Goal: Check status: Check status

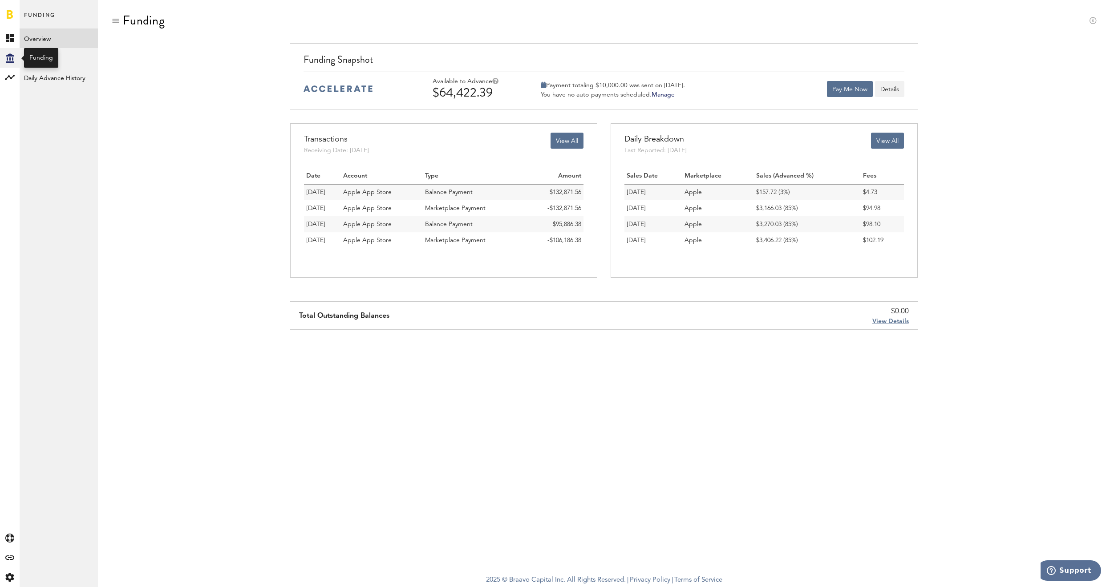
click at [10, 58] on icon at bounding box center [10, 57] width 8 height 9
click at [53, 58] on link "Transactions" at bounding box center [59, 58] width 78 height 20
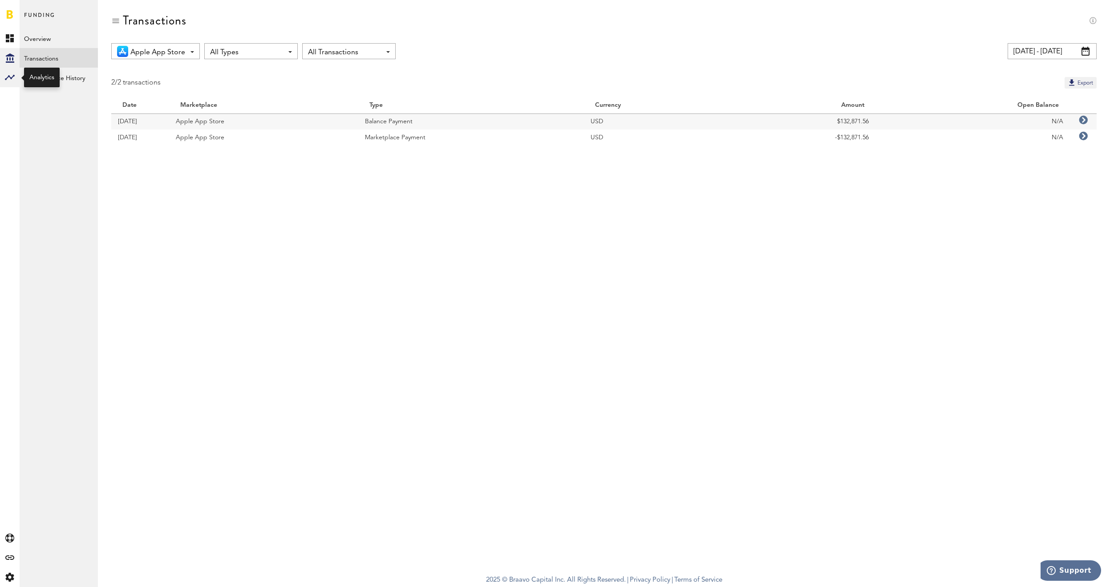
click at [13, 78] on rect at bounding box center [9, 77] width 11 height 11
click at [7, 55] on icon at bounding box center [10, 57] width 8 height 9
click at [8, 572] on div "Created with Sketch." at bounding box center [10, 577] width 20 height 20
click at [41, 36] on link "Profile" at bounding box center [59, 38] width 78 height 20
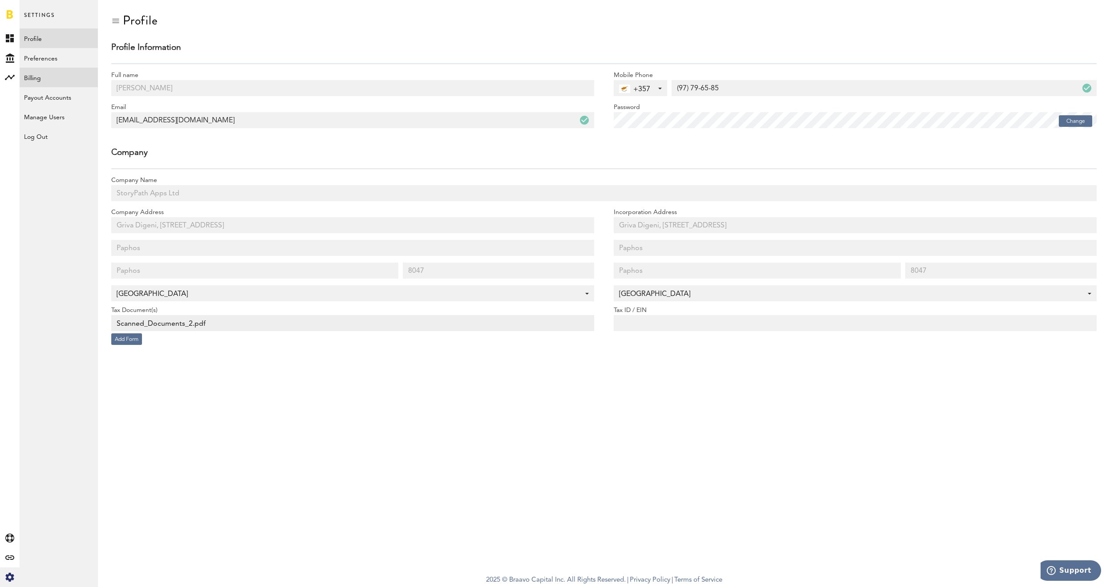
click at [32, 76] on link "Billing" at bounding box center [59, 78] width 78 height 20
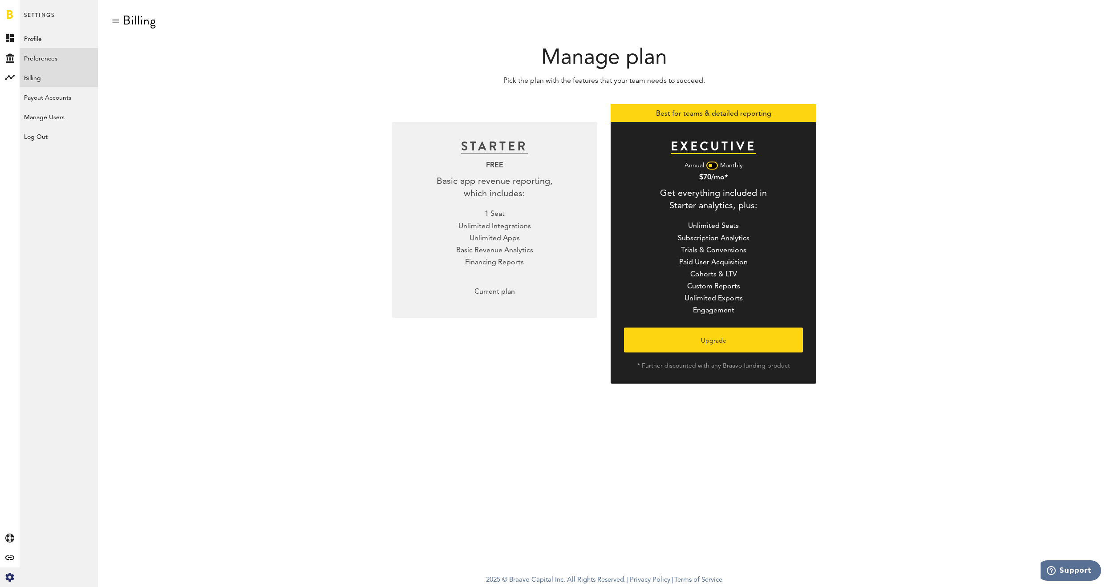
click at [49, 59] on link "Preferences" at bounding box center [59, 58] width 78 height 20
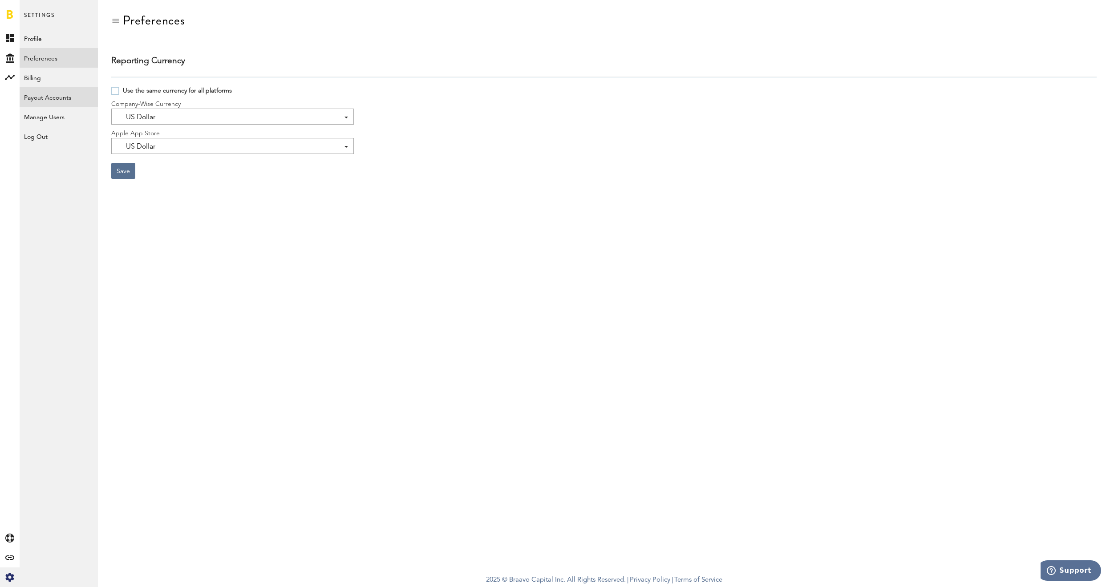
click at [37, 97] on link "Payout Accounts" at bounding box center [59, 97] width 78 height 20
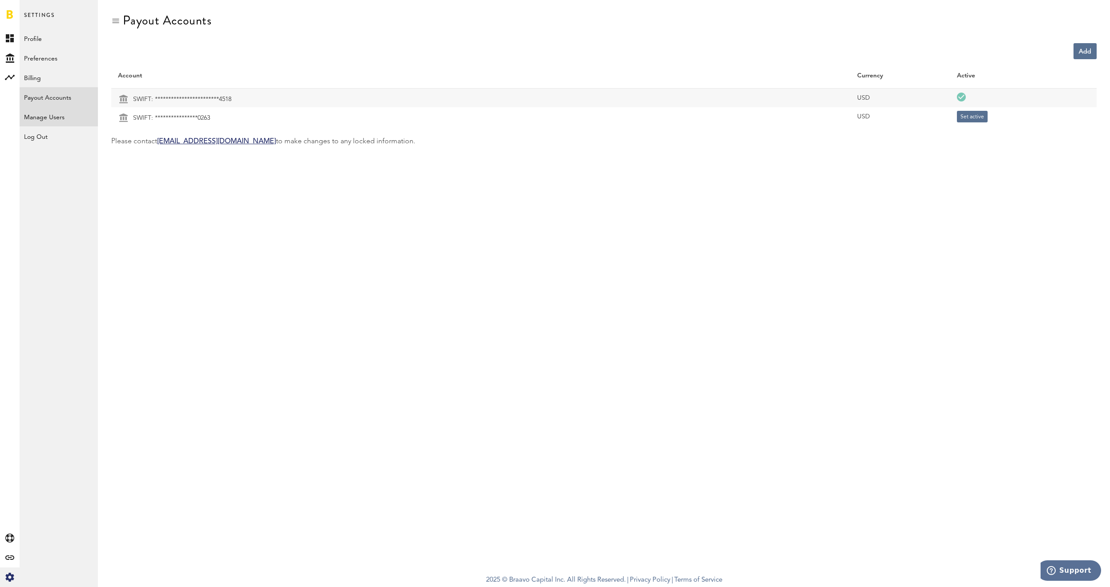
click at [51, 112] on link "Manage Users" at bounding box center [59, 117] width 78 height 20
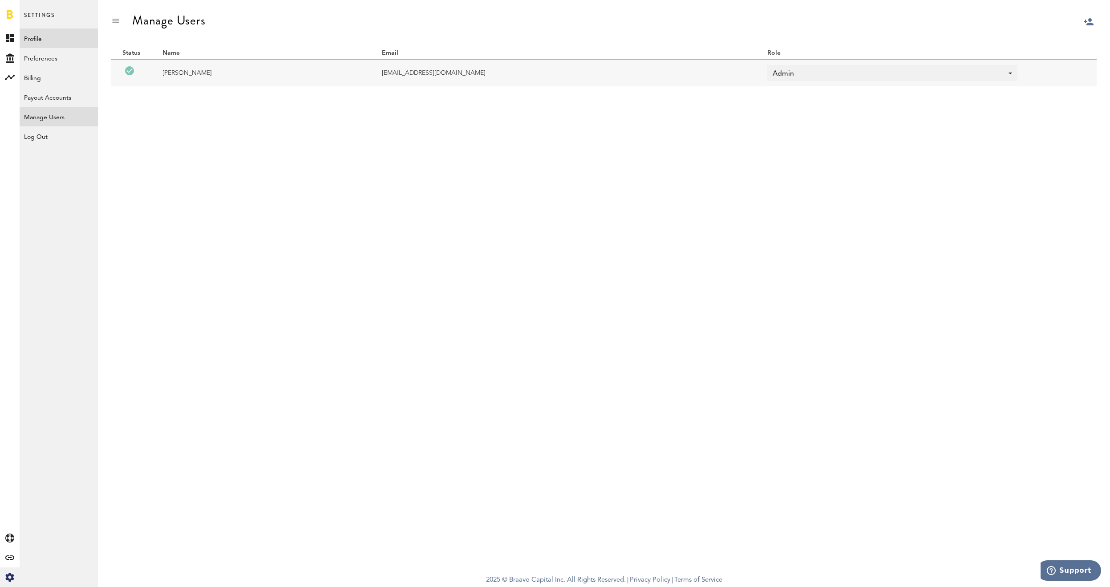
click at [45, 38] on link "Profile" at bounding box center [59, 38] width 78 height 20
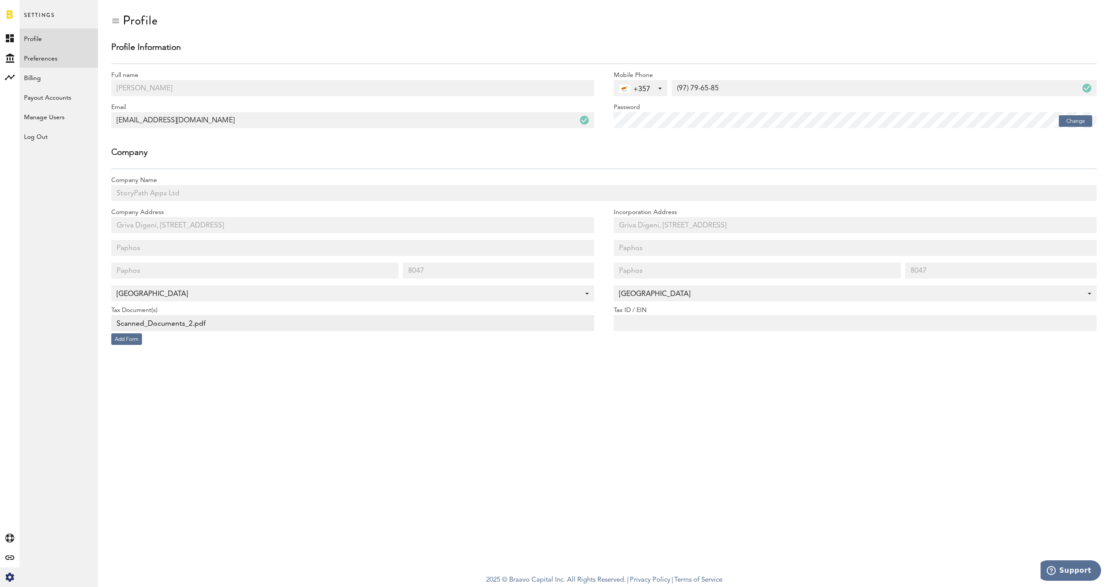
click at [34, 53] on link "Preferences" at bounding box center [59, 58] width 78 height 20
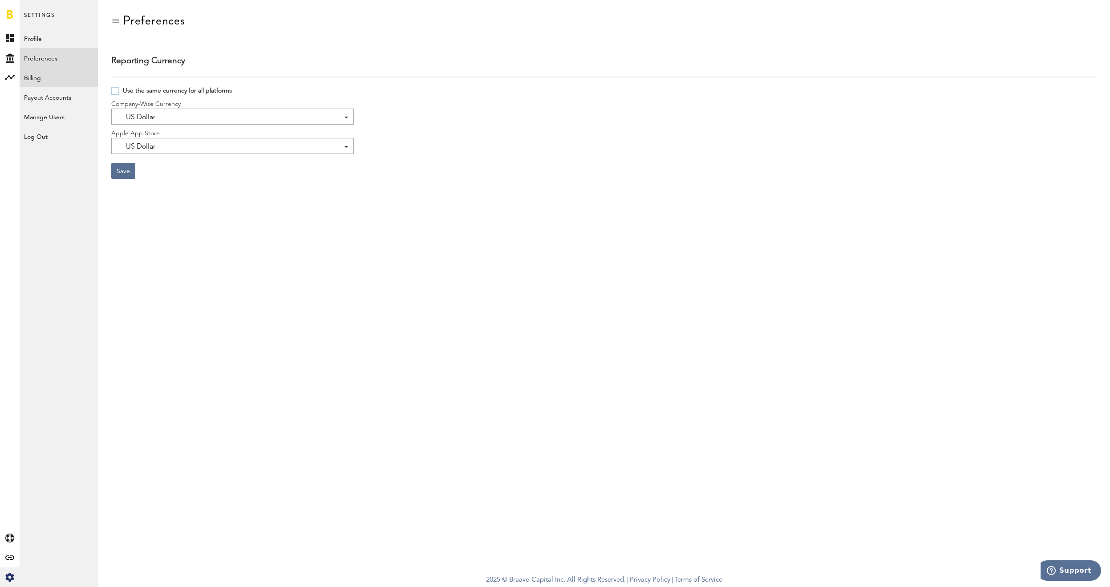
click at [34, 77] on link "Billing" at bounding box center [59, 78] width 78 height 20
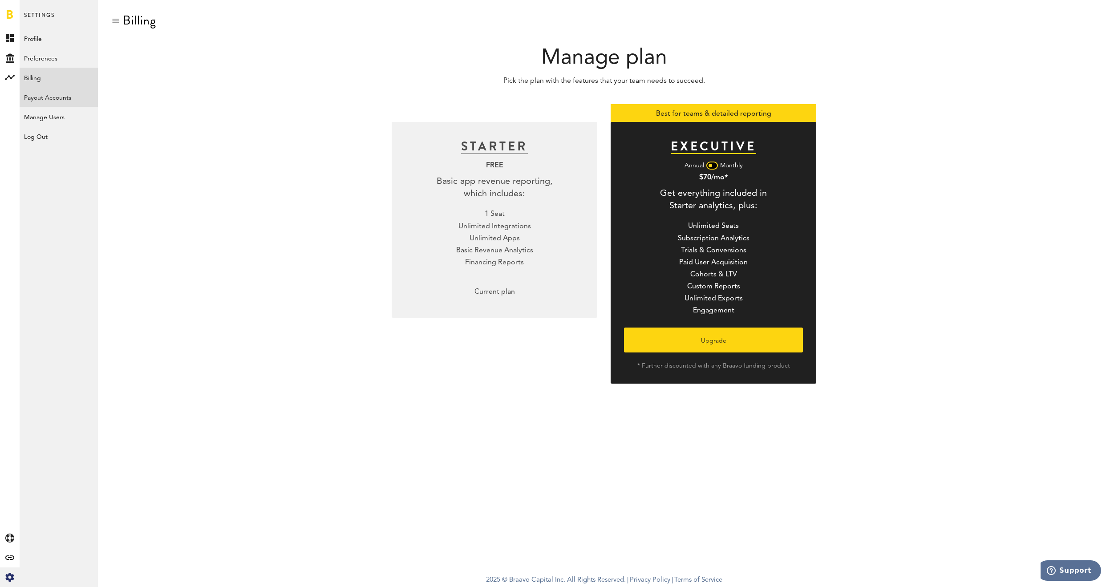
click at [41, 97] on link "Payout Accounts" at bounding box center [59, 97] width 78 height 20
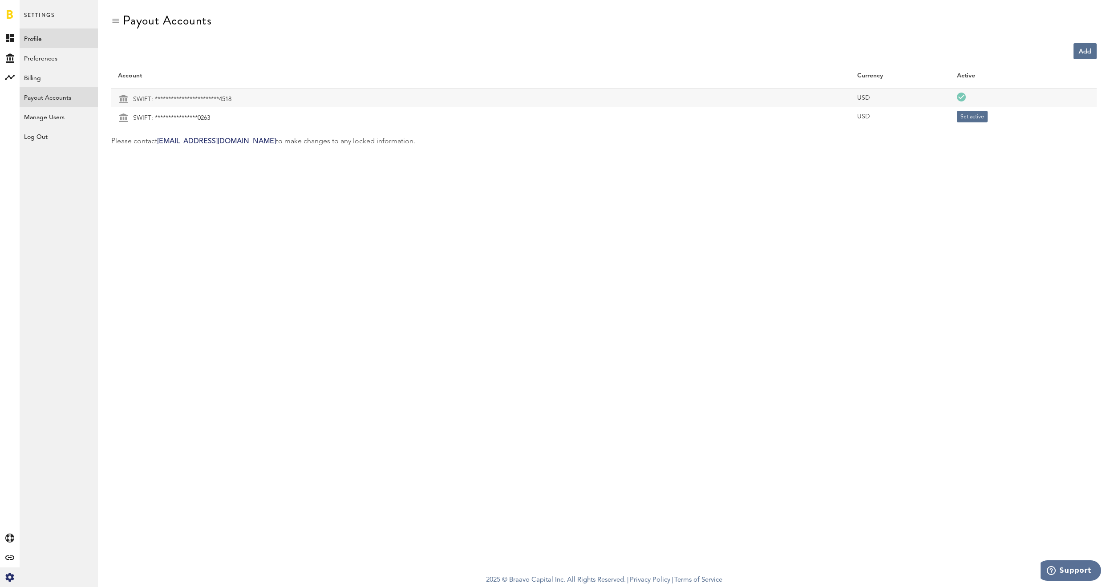
click at [49, 37] on link "Profile" at bounding box center [59, 38] width 78 height 20
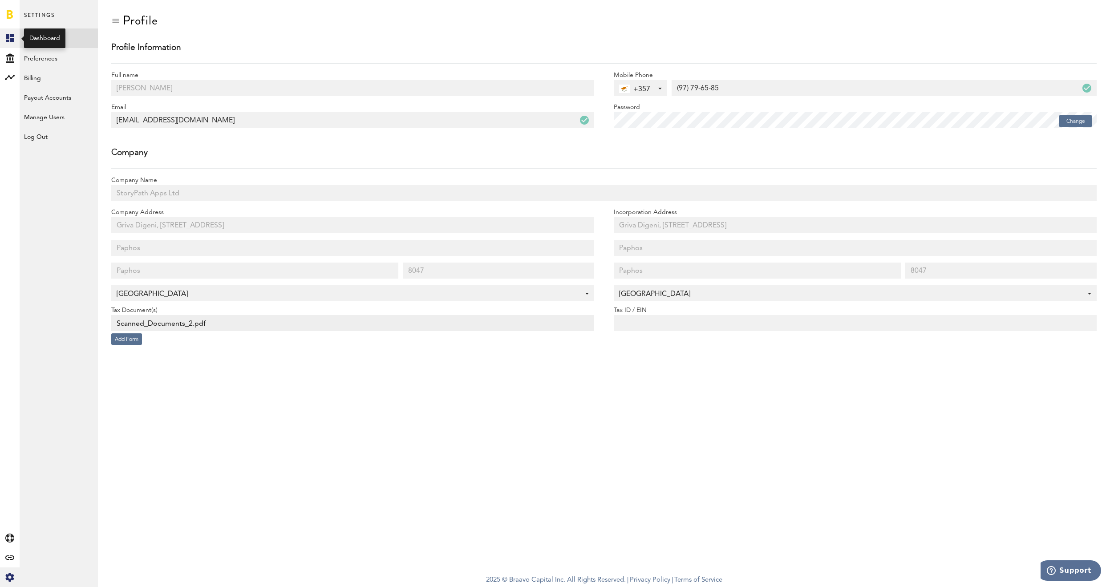
click at [6, 37] on icon at bounding box center [10, 38] width 8 height 8
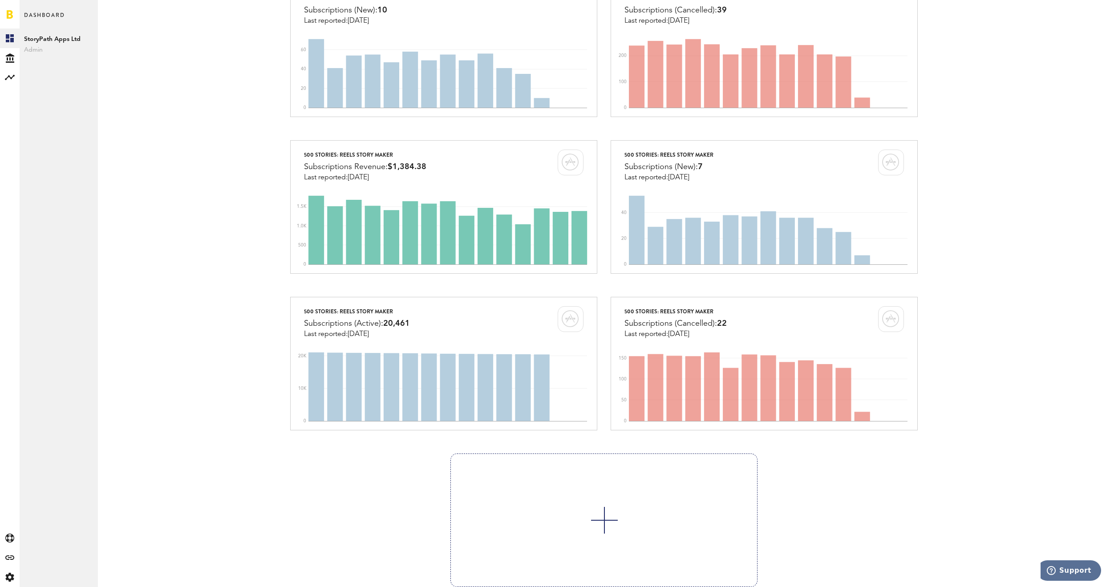
scroll to position [354, 0]
click at [10, 58] on icon at bounding box center [10, 57] width 8 height 9
click at [88, 77] on link "Daily Advance History" at bounding box center [59, 78] width 78 height 20
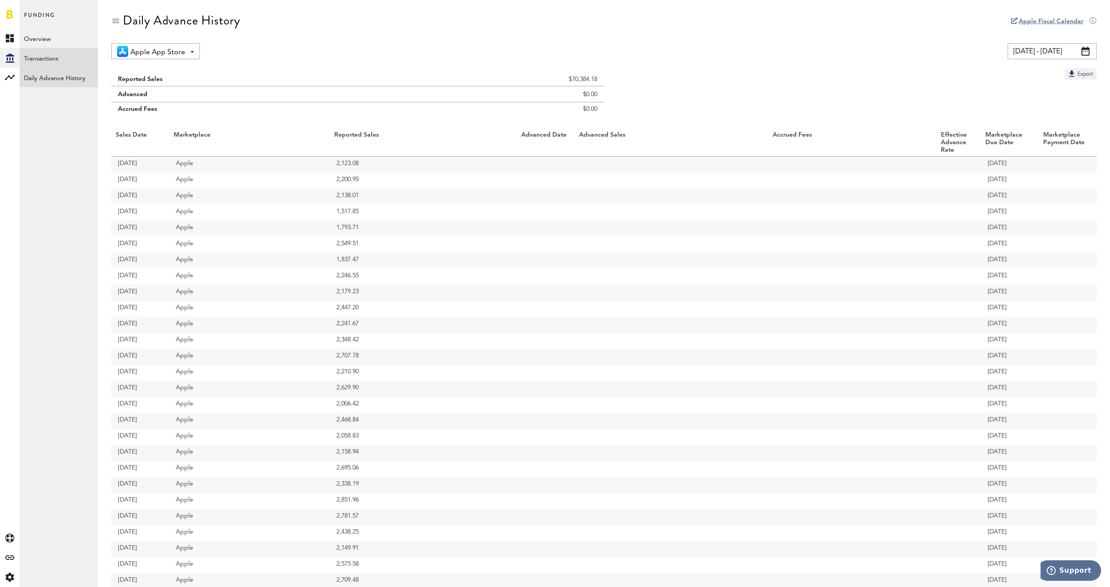
click at [52, 57] on link "Transactions" at bounding box center [59, 58] width 78 height 20
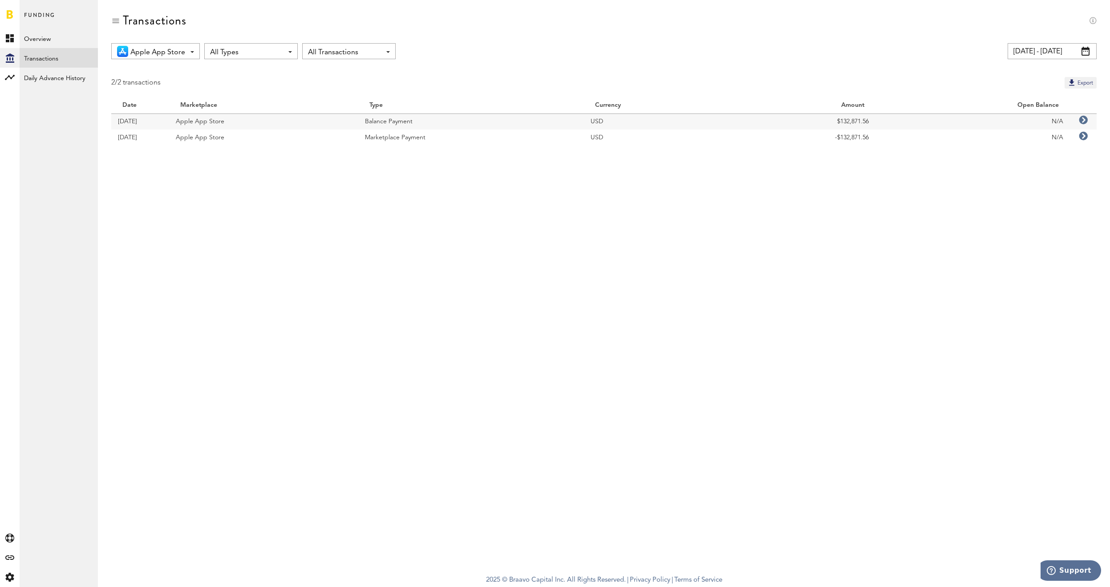
click at [113, 20] on div at bounding box center [115, 20] width 9 height 9
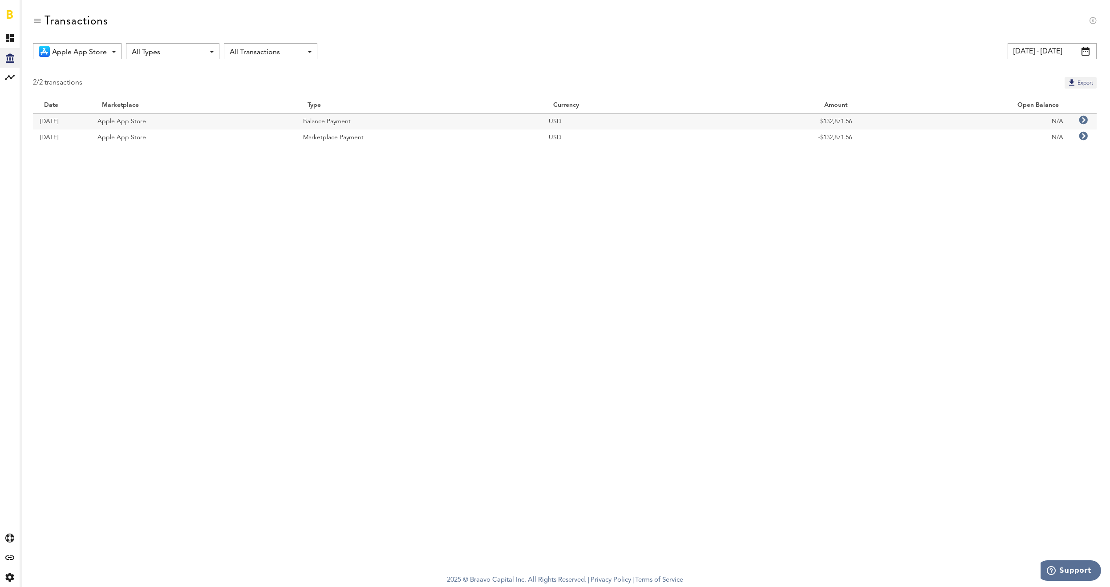
click at [40, 24] on div at bounding box center [37, 20] width 9 height 9
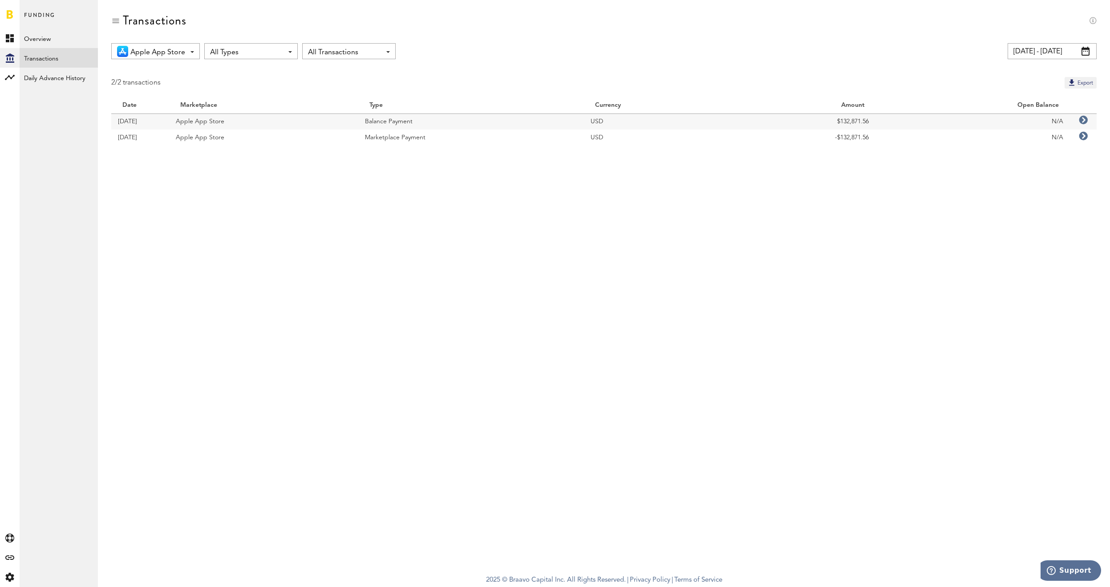
click at [184, 44] on div "Apple App Store All Marketplaces Apple App Store" at bounding box center [155, 51] width 89 height 16
click at [247, 51] on span "All Types" at bounding box center [246, 52] width 73 height 15
click at [351, 52] on span "All Transactions" at bounding box center [344, 52] width 73 height 15
drag, startPoint x: 452, startPoint y: 52, endPoint x: 468, endPoint y: 52, distance: 15.1
click at [452, 52] on div "Apple App Store All Marketplaces Apple App Store All Types All Types Accelerate…" at bounding box center [603, 51] width 985 height 16
